Goal: Transaction & Acquisition: Purchase product/service

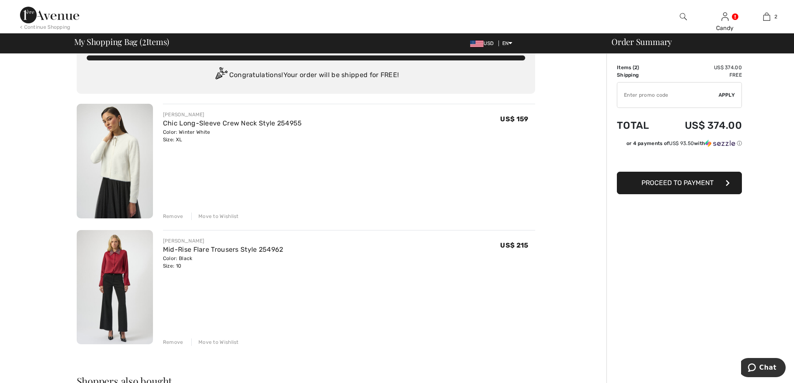
scroll to position [12, 0]
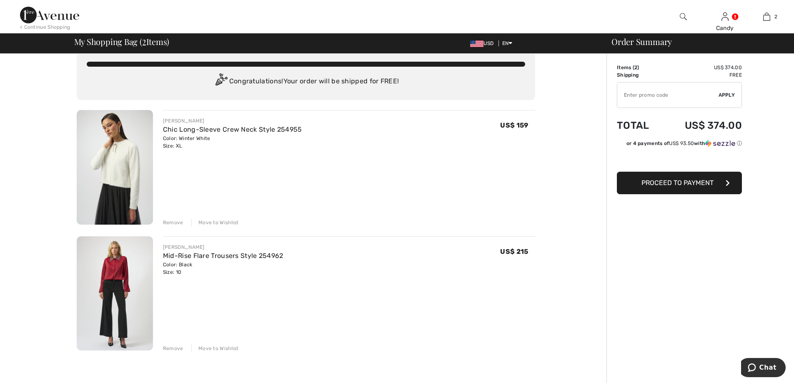
click at [683, 17] on img at bounding box center [683, 17] width 7 height 10
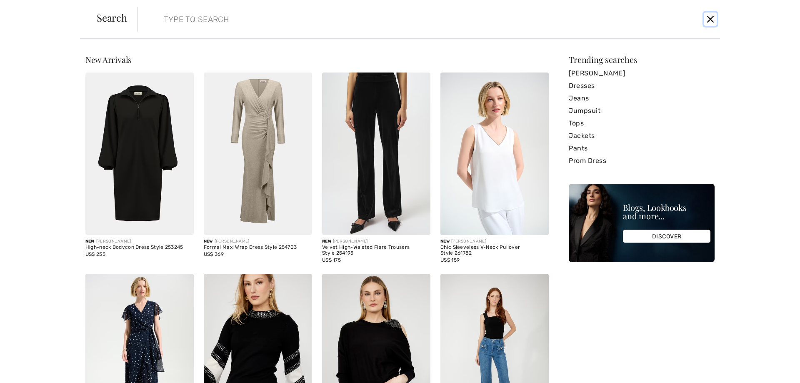
click at [710, 19] on button "Close" at bounding box center [710, 18] width 12 height 13
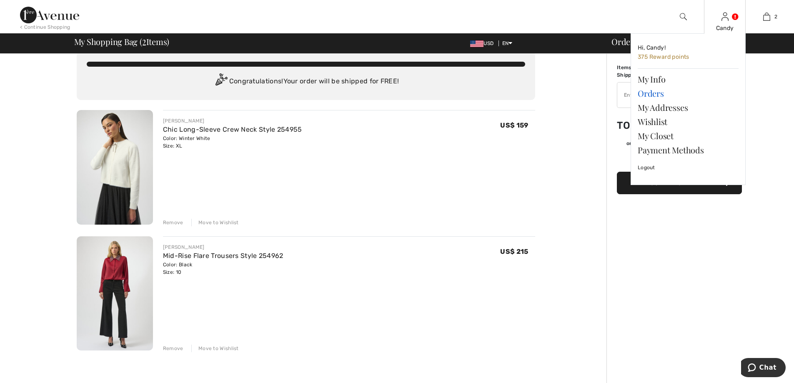
click at [656, 92] on link "Orders" at bounding box center [687, 93] width 101 height 14
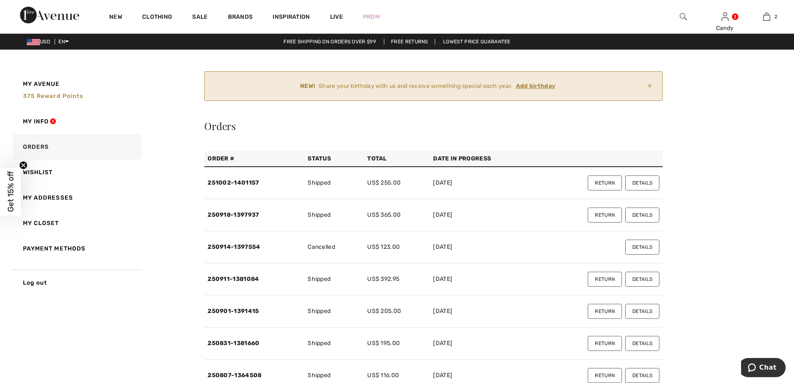
click at [645, 184] on button "Details" at bounding box center [642, 182] width 34 height 15
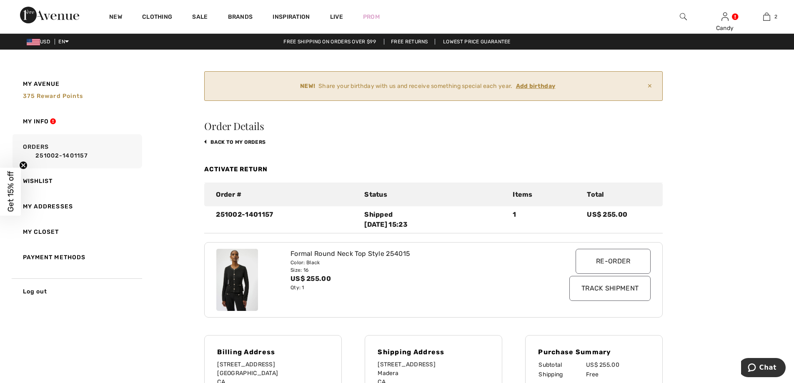
click at [605, 261] on input "Re-order" at bounding box center [612, 261] width 75 height 25
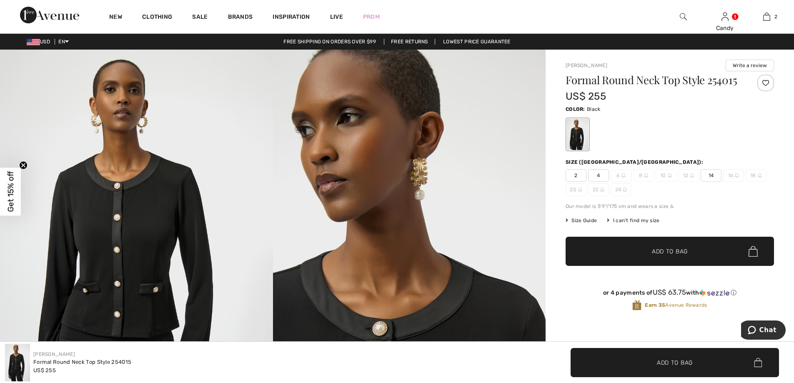
click at [710, 174] on span "14" at bounding box center [710, 175] width 21 height 12
click at [669, 250] on span "Add to Bag" at bounding box center [670, 251] width 36 height 9
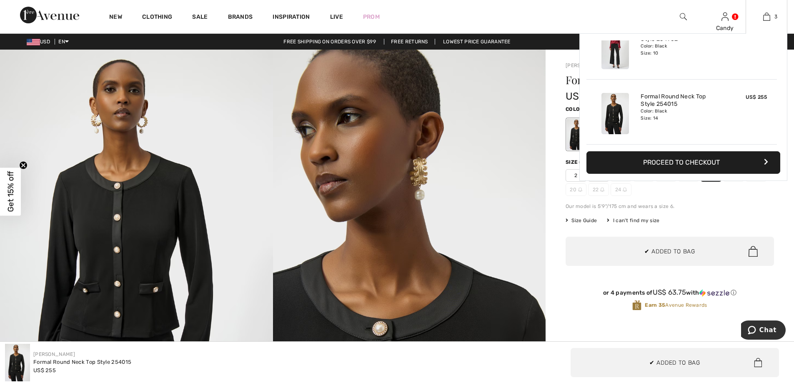
click at [655, 164] on button "Proceed to Checkout" at bounding box center [683, 162] width 194 height 22
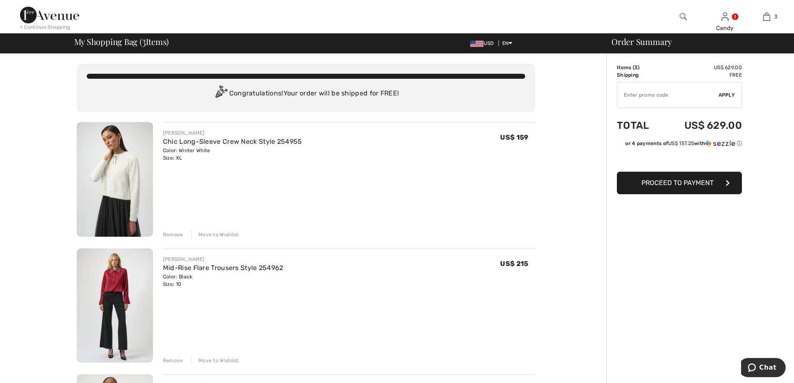
click at [177, 360] on div "Remove" at bounding box center [173, 360] width 20 height 7
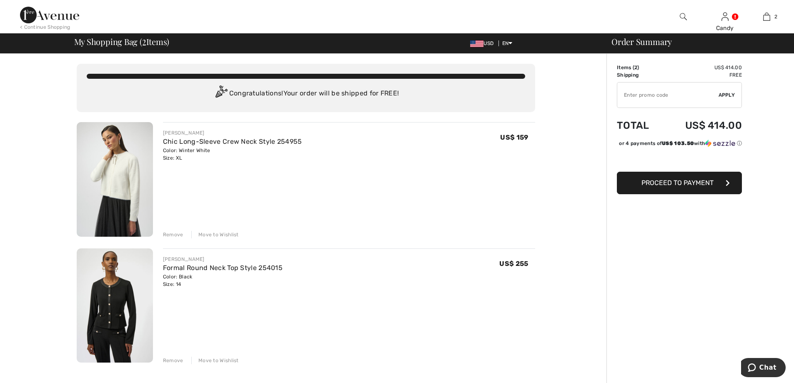
click at [130, 157] on img at bounding box center [115, 179] width 76 height 115
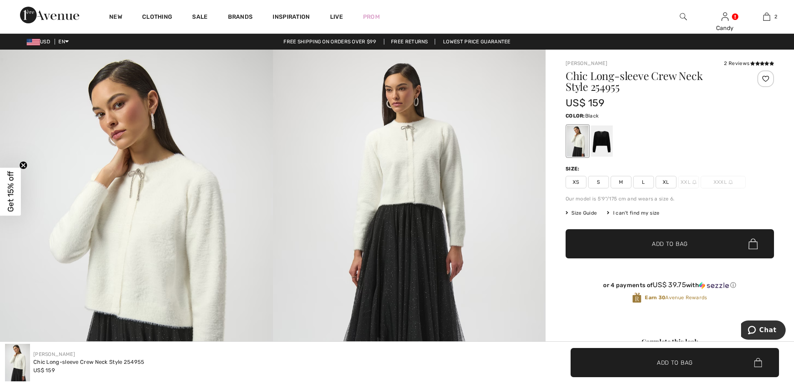
click at [603, 140] on div at bounding box center [602, 140] width 22 height 31
